Goal: Check status: Check status

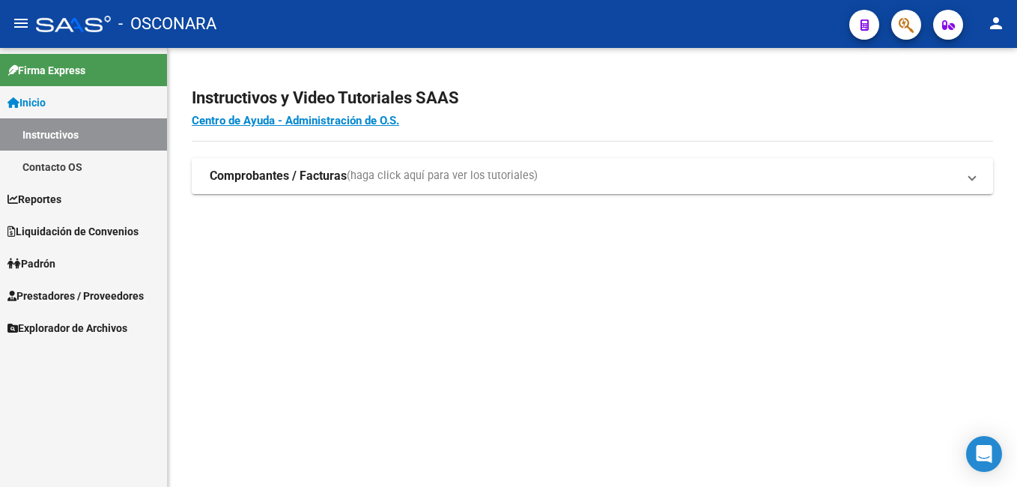
click at [103, 198] on link "Reportes" at bounding box center [83, 199] width 167 height 32
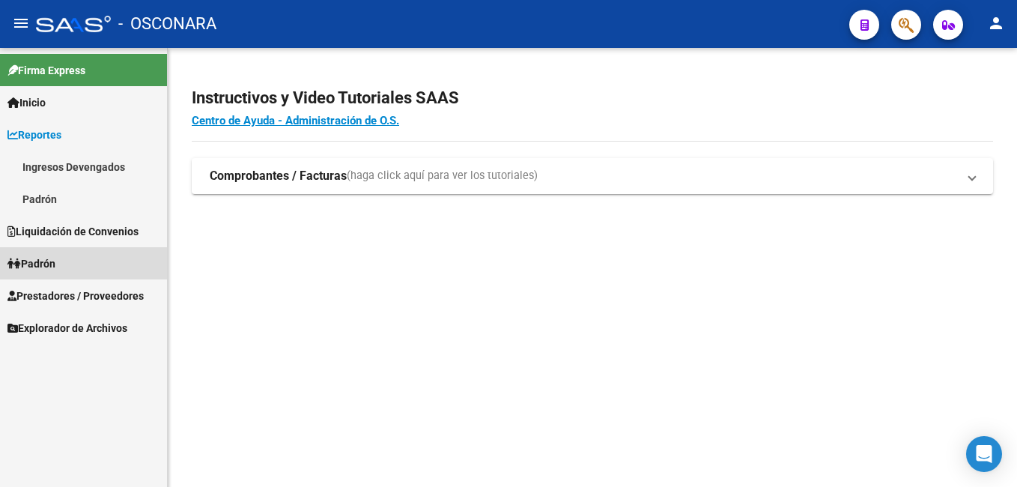
click at [124, 261] on link "Padrón" at bounding box center [83, 263] width 167 height 32
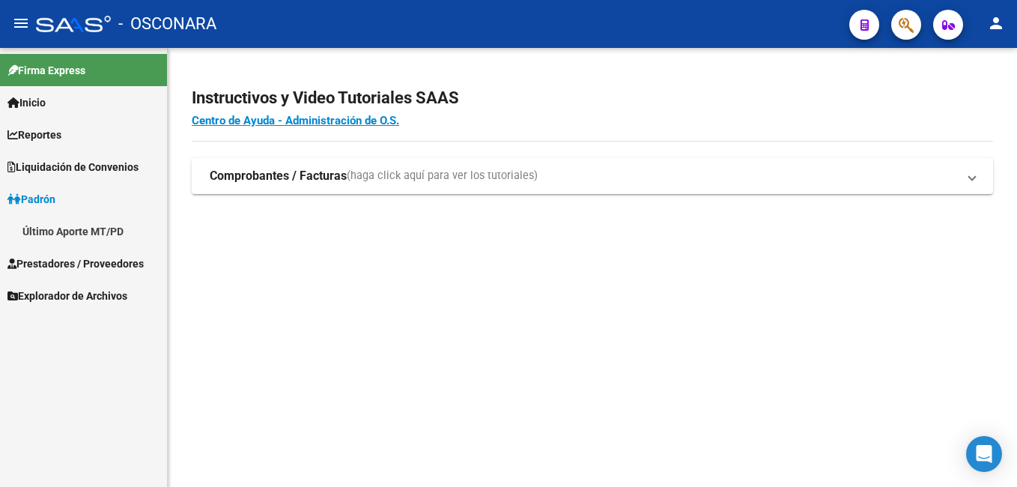
click at [124, 165] on span "Liquidación de Convenios" at bounding box center [72, 167] width 131 height 16
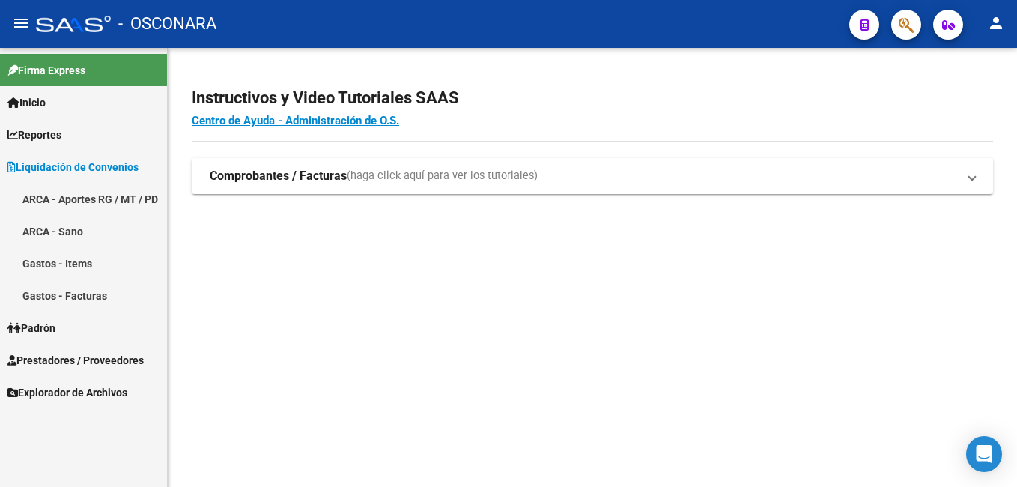
click at [126, 184] on link "ARCA - Aportes RG / MT / PD" at bounding box center [83, 199] width 167 height 32
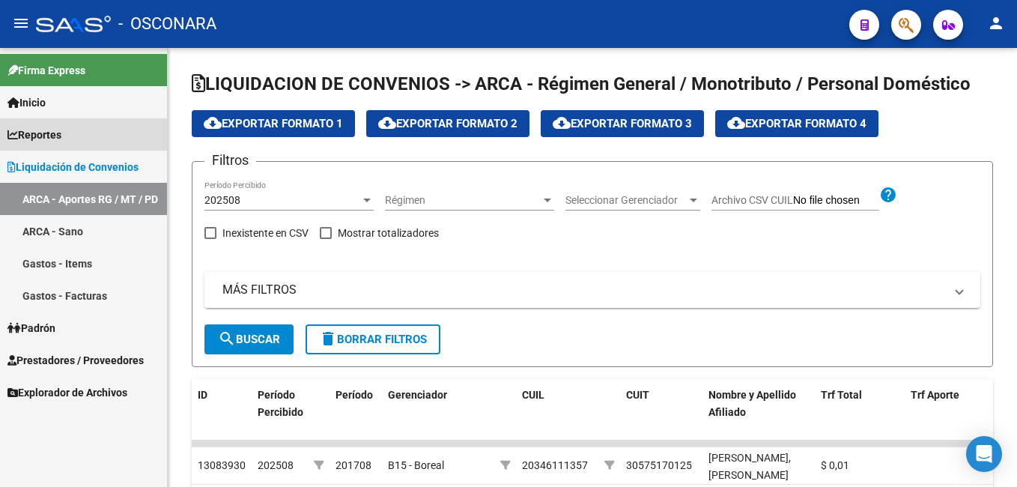
click at [114, 136] on link "Reportes" at bounding box center [83, 134] width 167 height 32
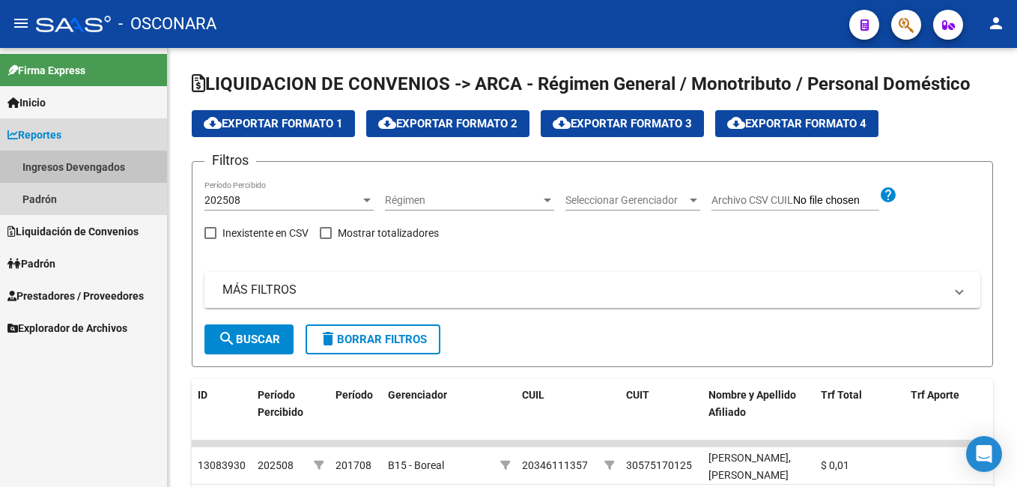
click at [116, 166] on link "Ingresos Devengados" at bounding box center [83, 166] width 167 height 32
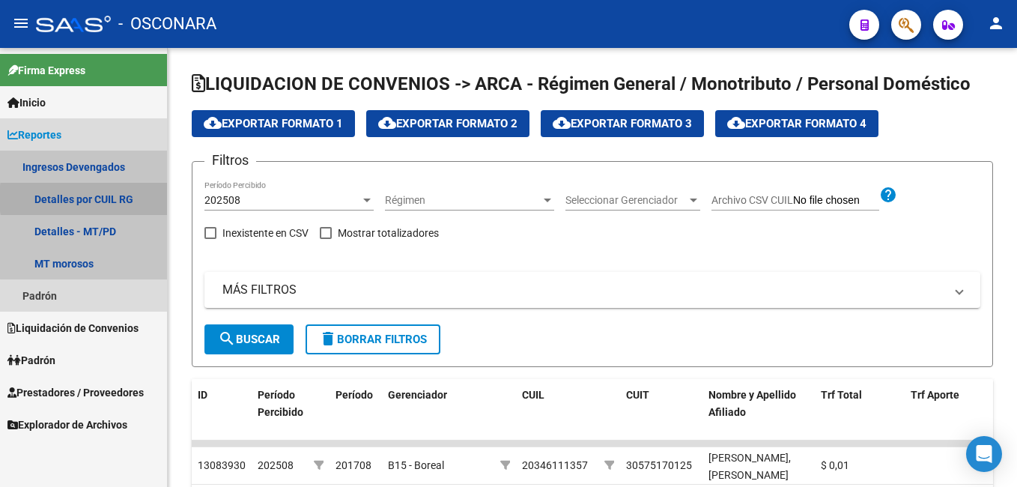
click at [124, 198] on link "Detalles por CUIL RG" at bounding box center [83, 199] width 167 height 32
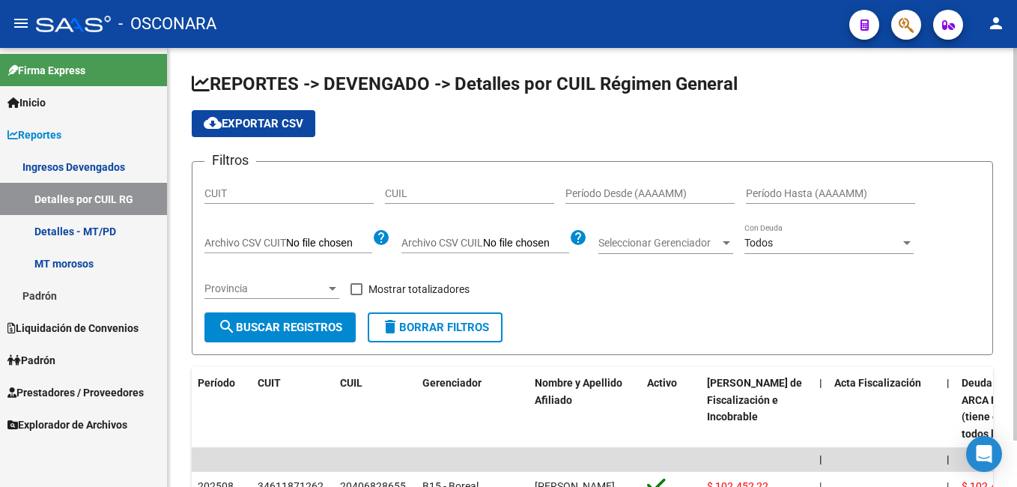
click at [412, 198] on input "CUIL" at bounding box center [469, 193] width 169 height 13
paste input "27-20487569-9"
click at [303, 331] on span "search Buscar Registros" at bounding box center [280, 326] width 124 height 13
click at [469, 189] on input "27-20487569-9" at bounding box center [469, 193] width 169 height 13
drag, startPoint x: 357, startPoint y: 187, endPoint x: 347, endPoint y: 187, distance: 9.7
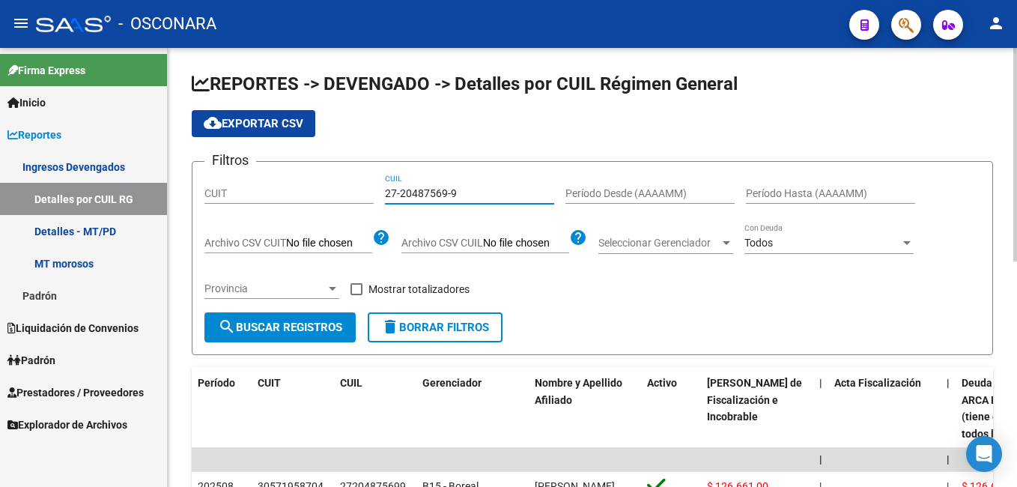
click at [347, 187] on div "Filtros CUIT 27-20487569-9 CUIL Período Desde (AAAAMM) Período Hasta (AAAAMM) A…" at bounding box center [592, 243] width 776 height 139
paste input "0-23966300-2"
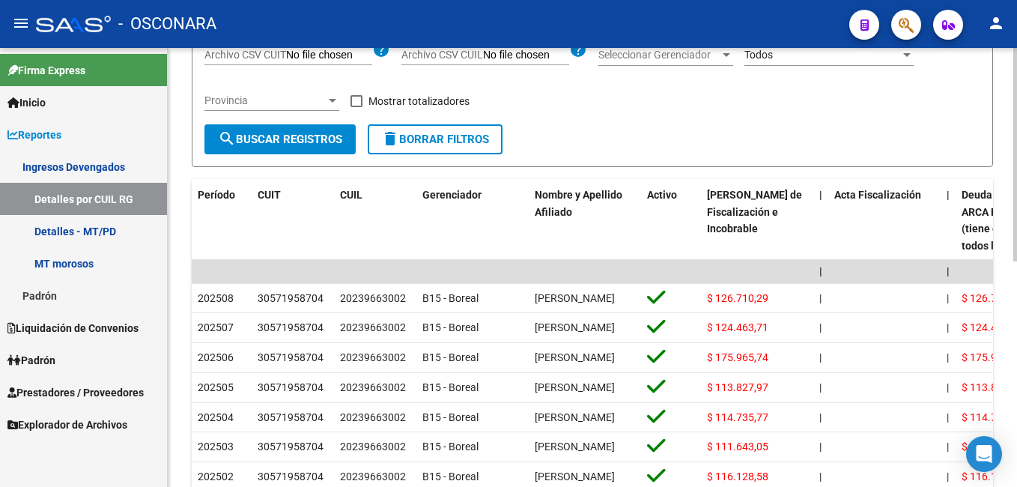
scroll to position [225, 0]
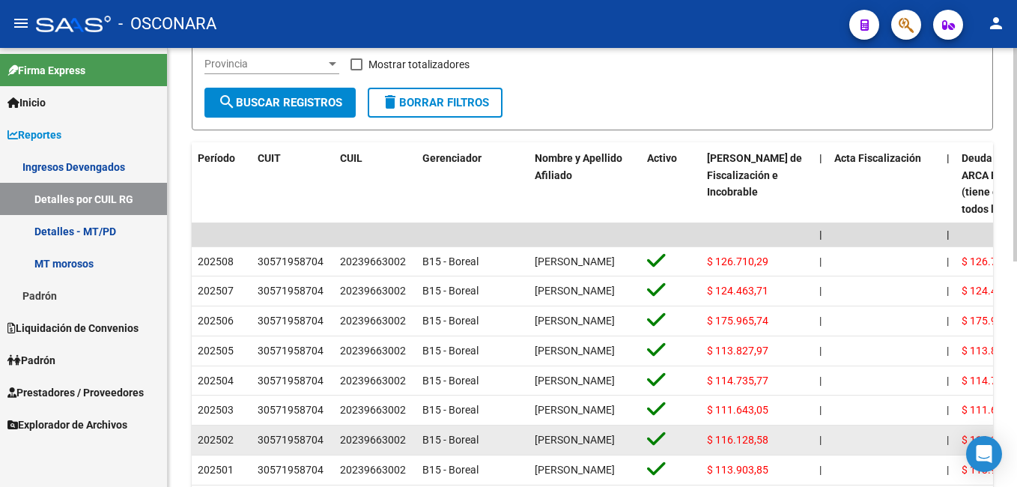
type input "20-23966300-2"
